Goal: Answer question/provide support

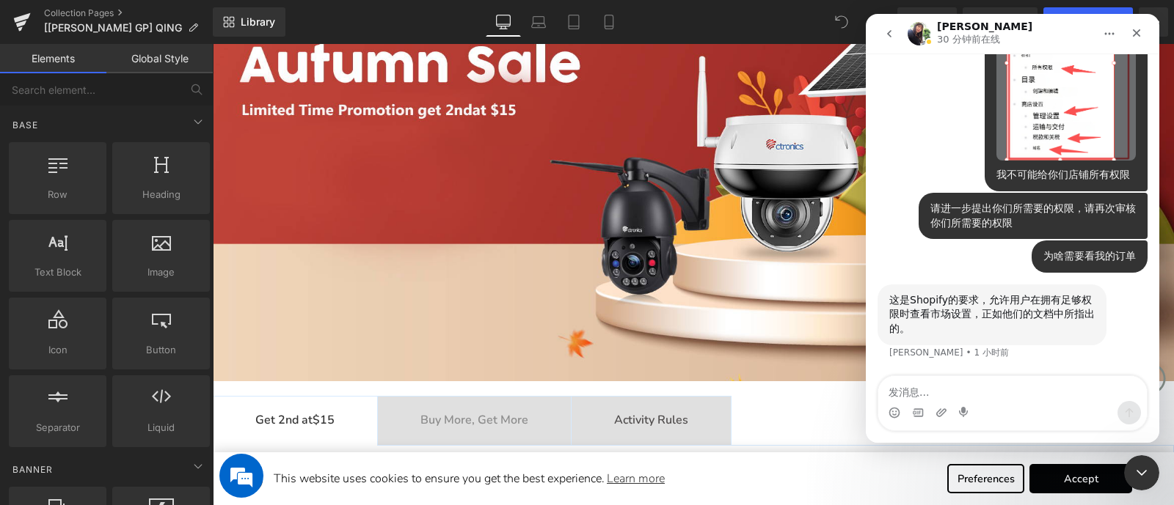
scroll to position [8533, 0]
click at [1015, 385] on textarea "发消息..." at bounding box center [1012, 388] width 269 height 25
type textarea "不会要求所有吧"
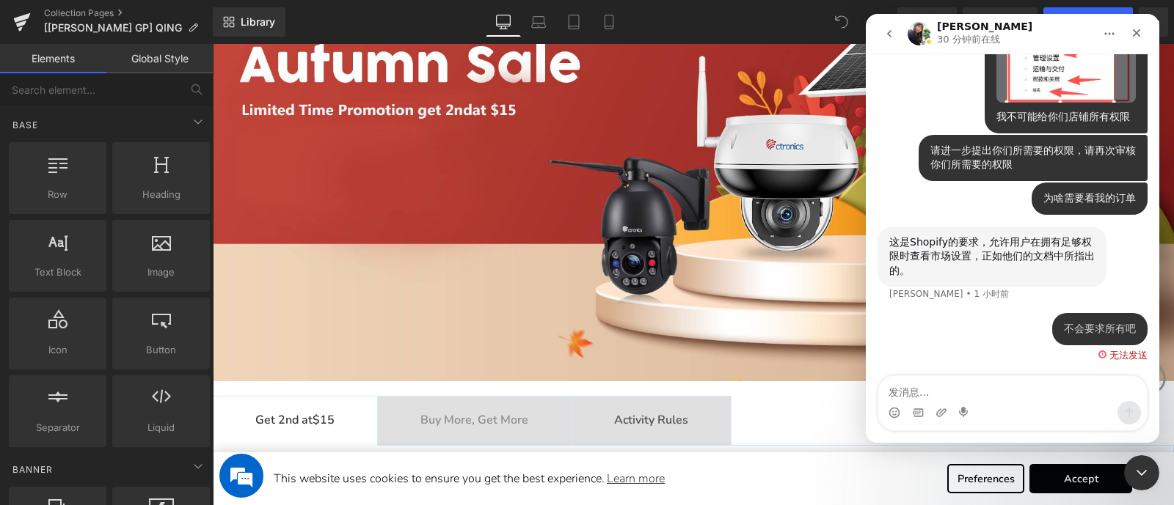
scroll to position [8591, 0]
type textarea "并"
type textarea "比如可以查看但不能编辑"
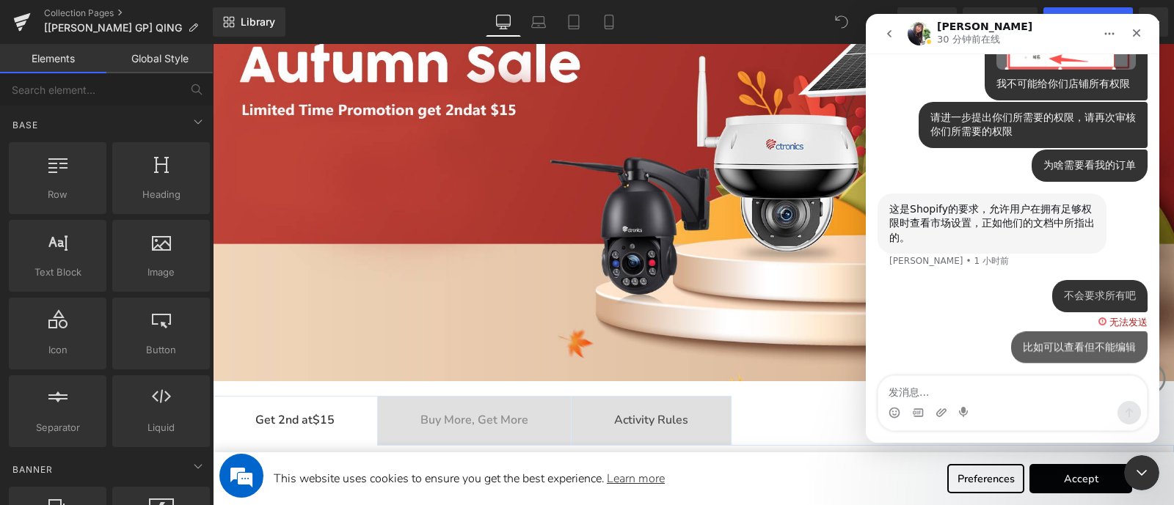
scroll to position [8624, 0]
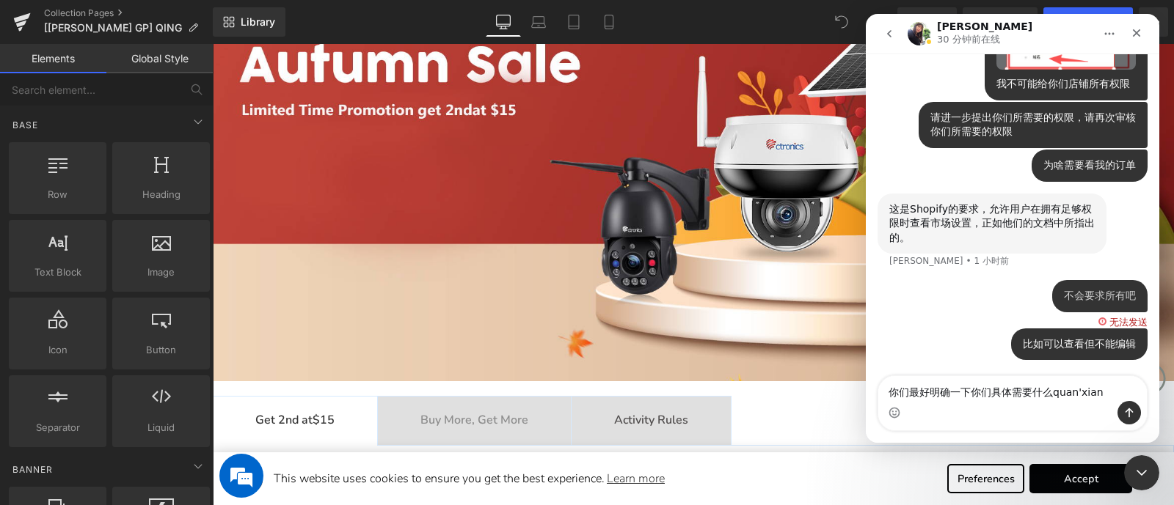
type textarea "你们最好明确一下你们具体需要什么权限"
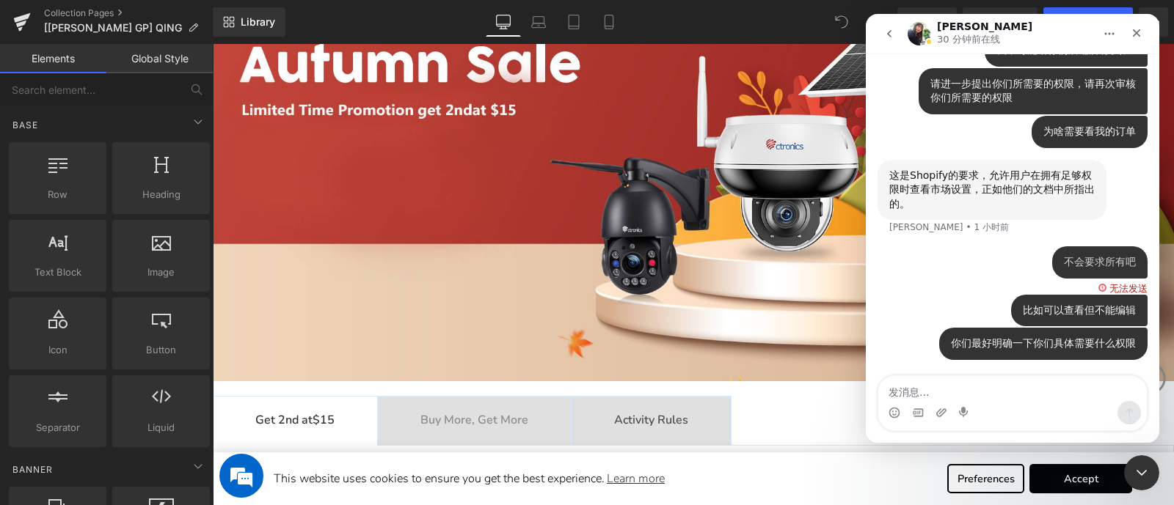
scroll to position [8658, 0]
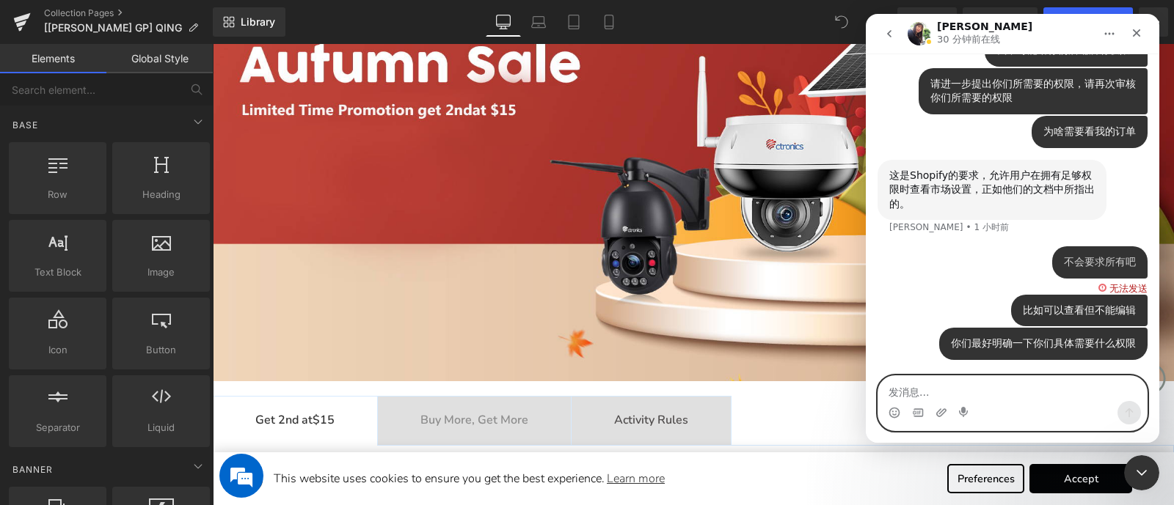
click at [1012, 386] on textarea "发消息..." at bounding box center [1012, 388] width 269 height 25
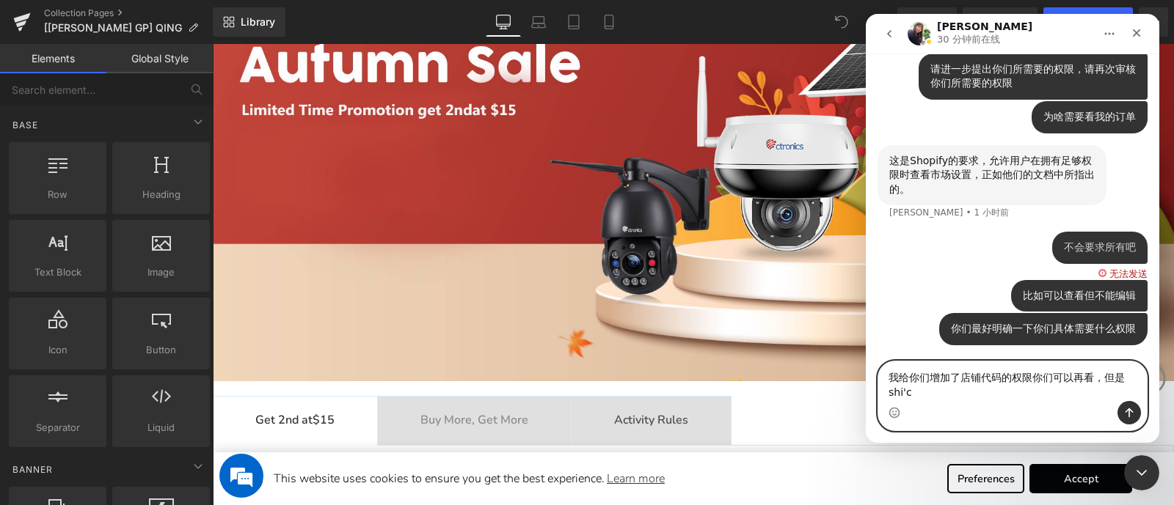
scroll to position [8673, 0]
type textarea "我给你们增加了店铺代码的权限你们可以再看，但是市场的我没有找到可以增加的地方"
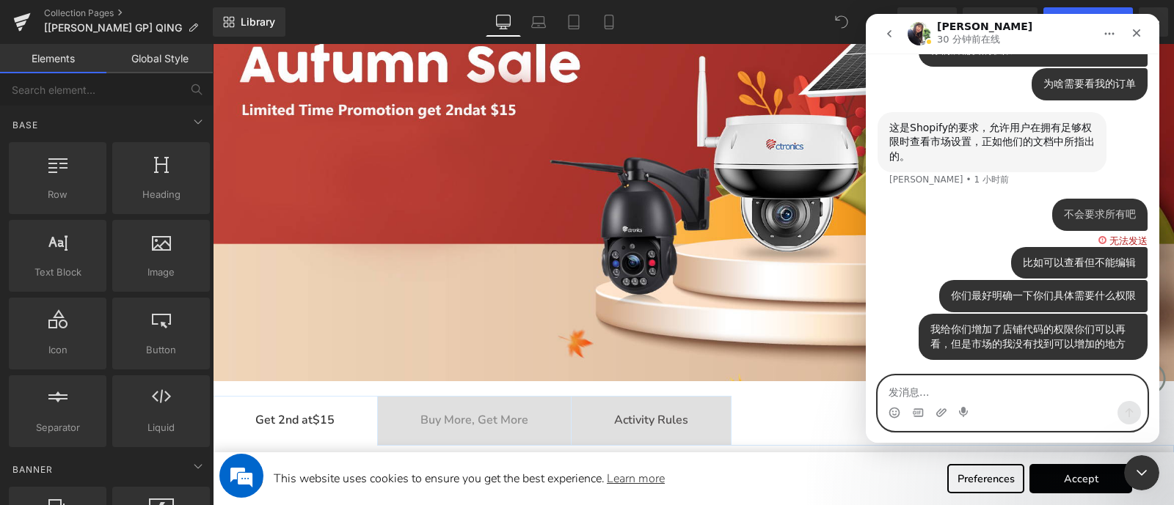
scroll to position [8706, 0]
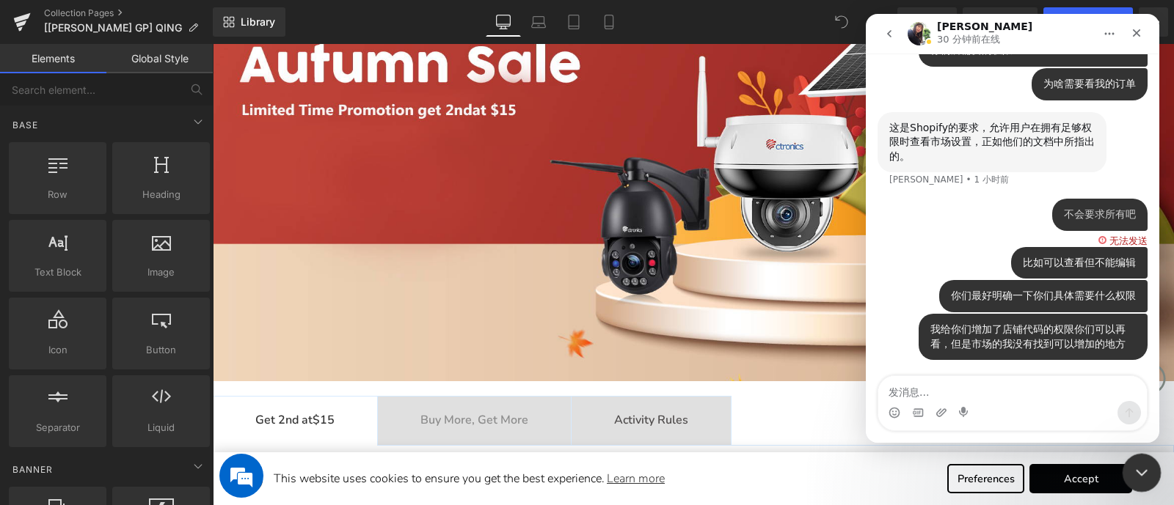
click at [1132, 463] on icon "关闭 Intercom Messenger" at bounding box center [1139, 471] width 18 height 18
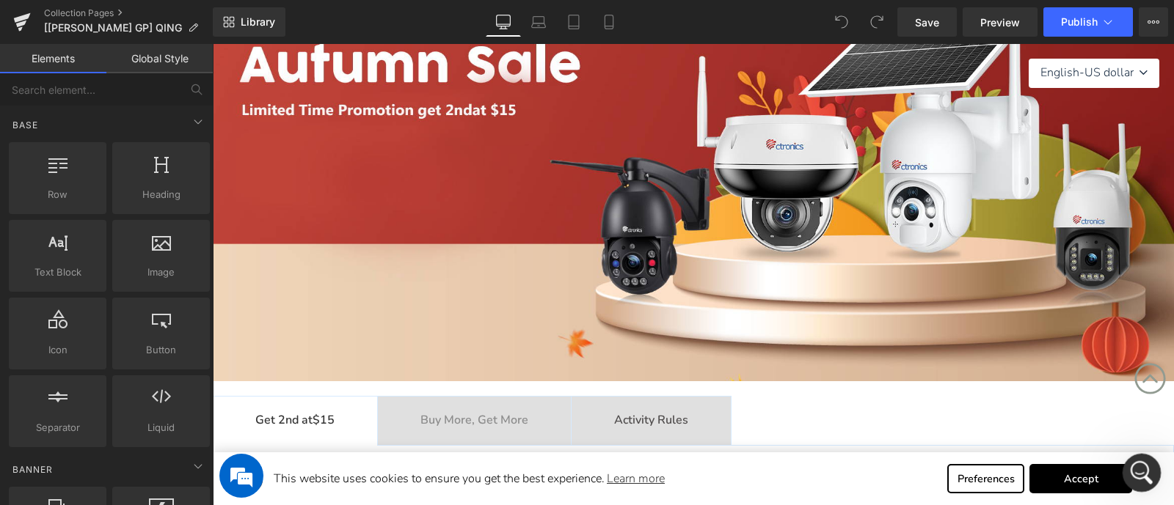
click at [1131, 465] on icon "打开 Intercom Messenger" at bounding box center [1140, 471] width 24 height 24
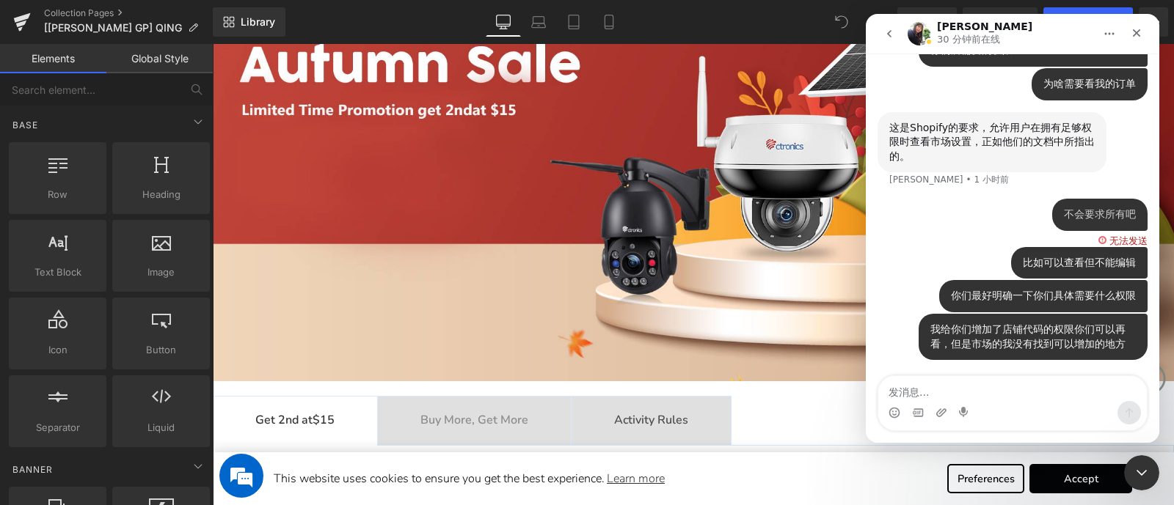
click at [1053, 393] on textarea "发消息..." at bounding box center [1012, 388] width 269 height 25
type textarea "你们有其他的技术吗，可以一起帮忙看看吗"
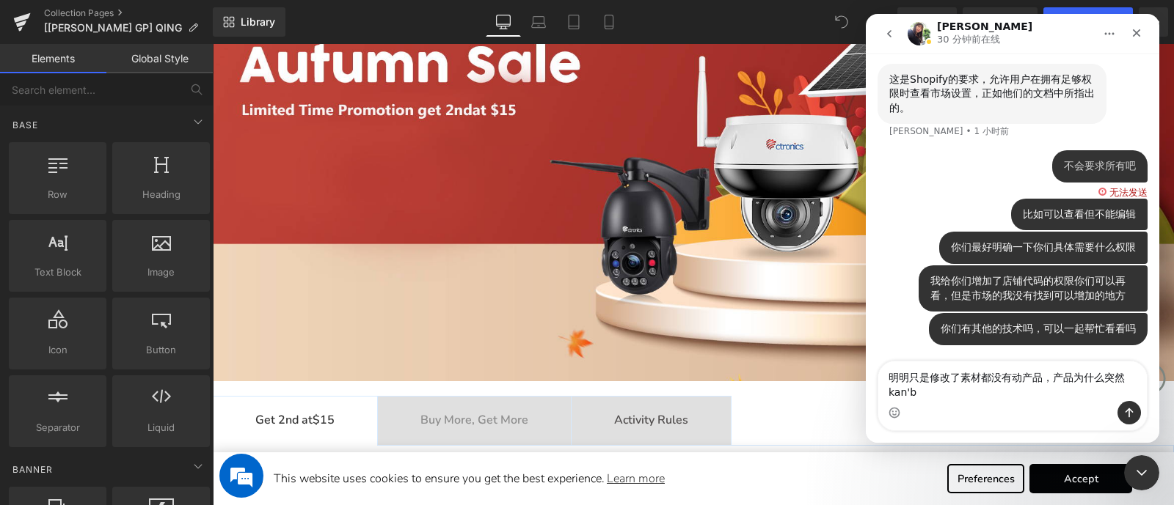
scroll to position [8753, 0]
type textarea "明明只是修改了素材都没有动产品，产品为什么突然看不了了"
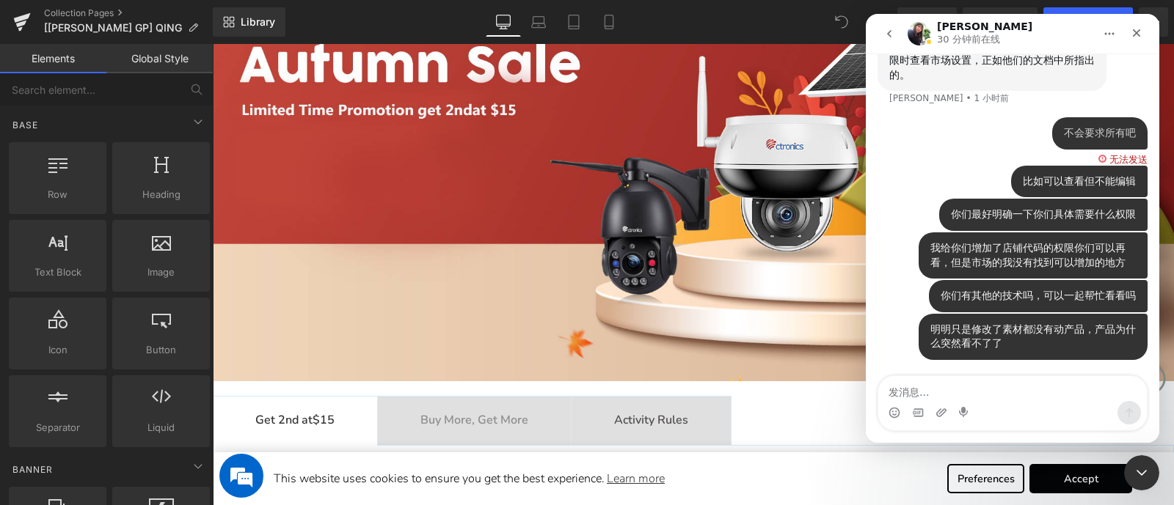
scroll to position [8787, 0]
click at [792, 401] on div at bounding box center [587, 230] width 1174 height 461
